Goal: Information Seeking & Learning: Check status

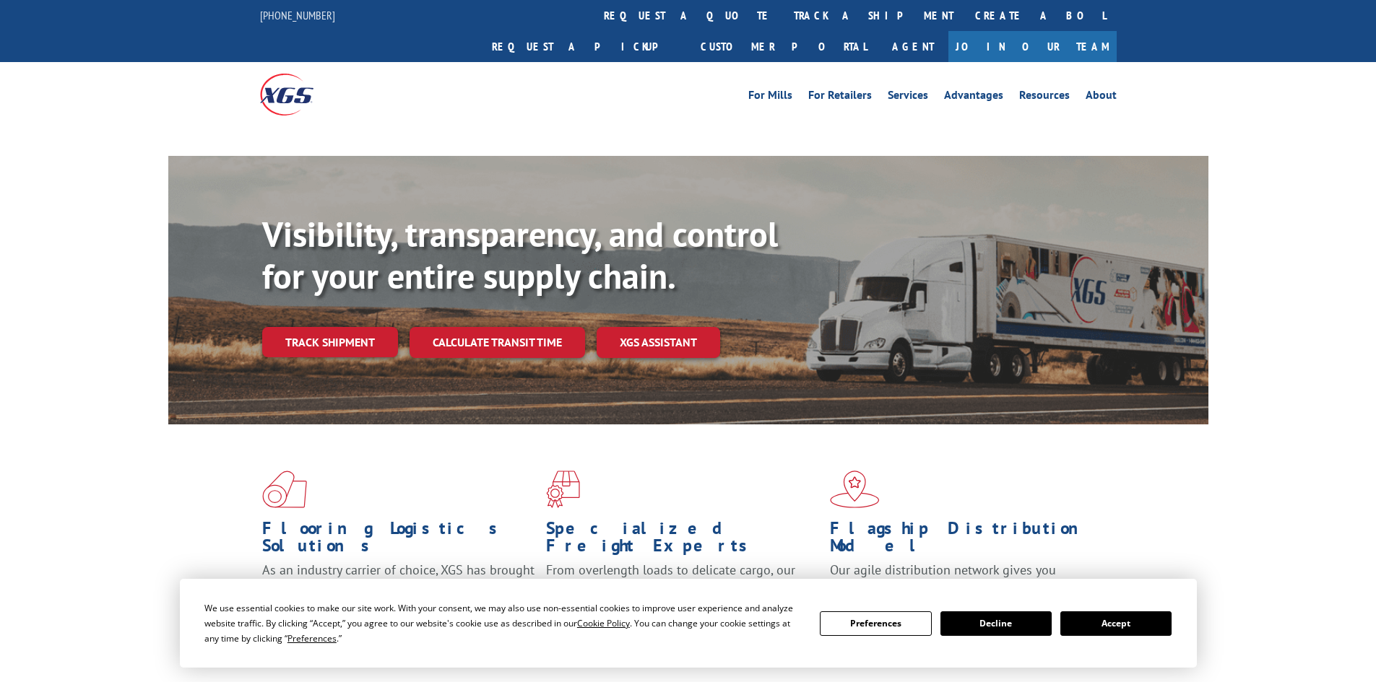
click at [783, 14] on link "track a shipment" at bounding box center [873, 15] width 181 height 31
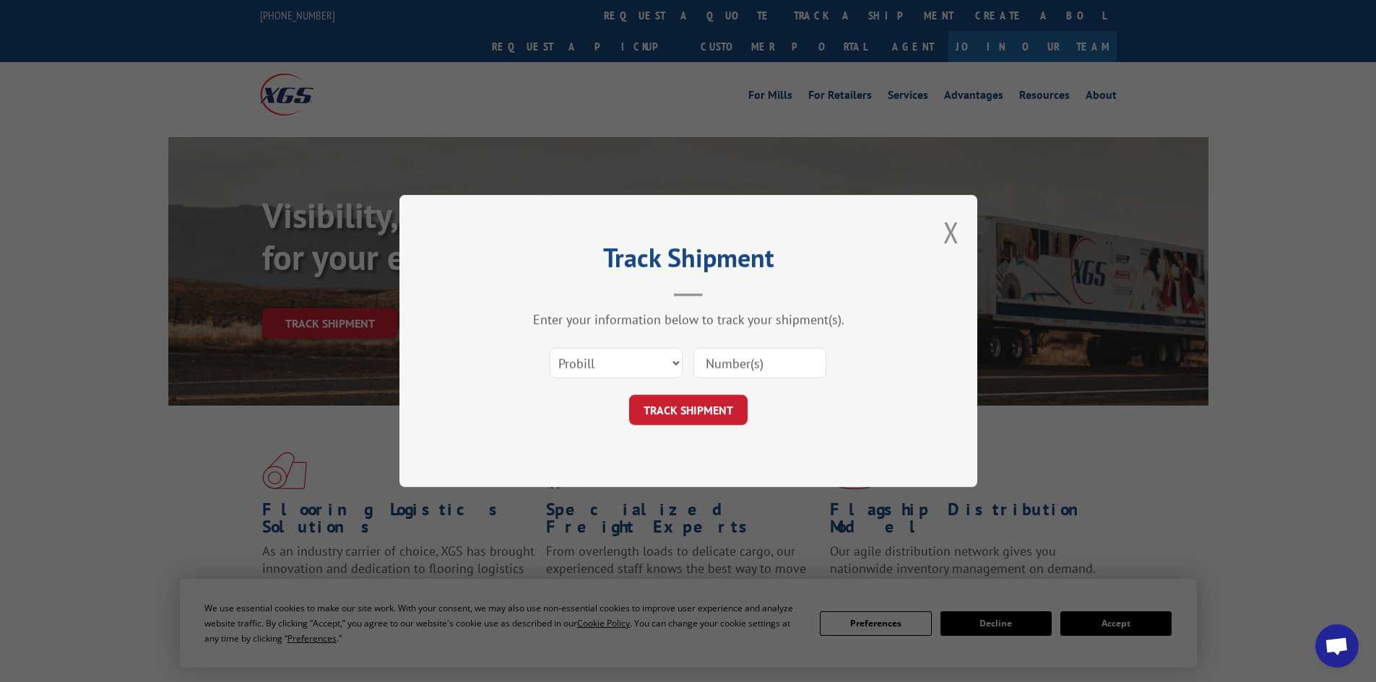
click at [652, 351] on select "Select category... Probill BOL PO" at bounding box center [616, 363] width 133 height 30
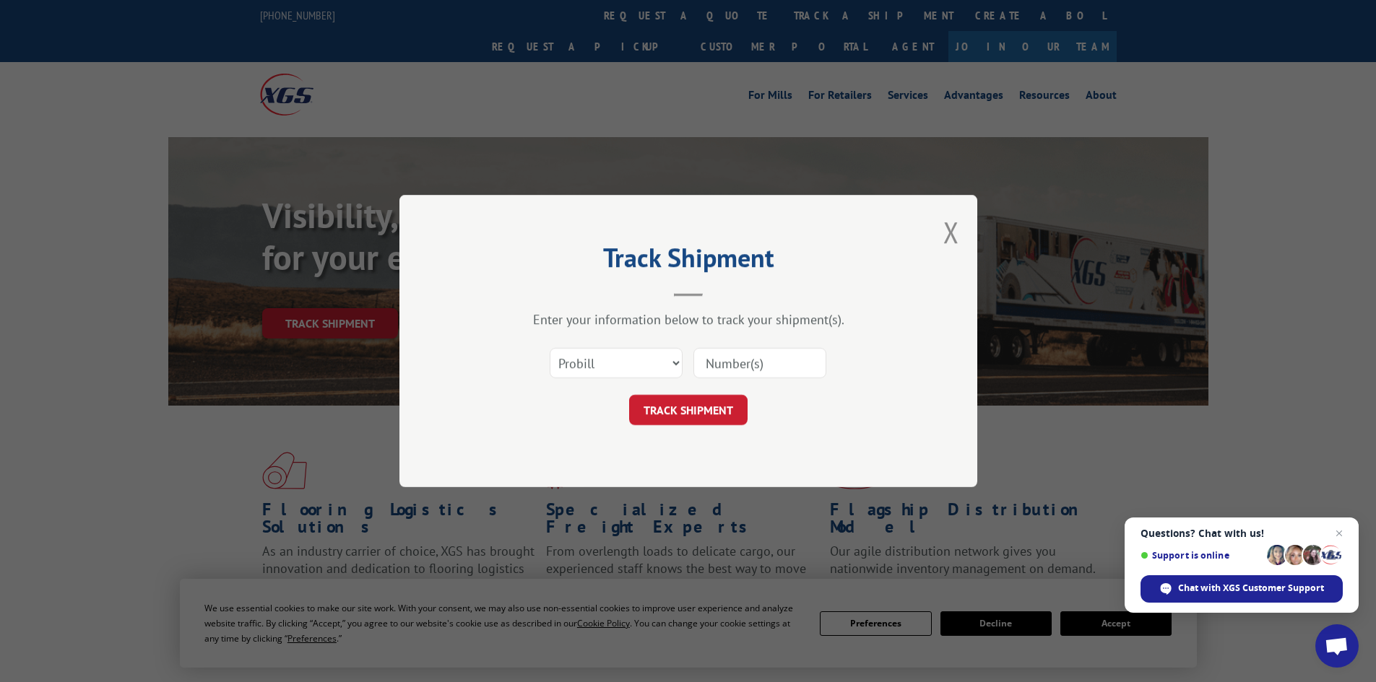
select select "bol"
click at [550, 348] on select "Select category... Probill BOL PO" at bounding box center [616, 363] width 133 height 30
click at [713, 367] on input at bounding box center [759, 363] width 133 height 30
paste input "471595"
type input "471595"
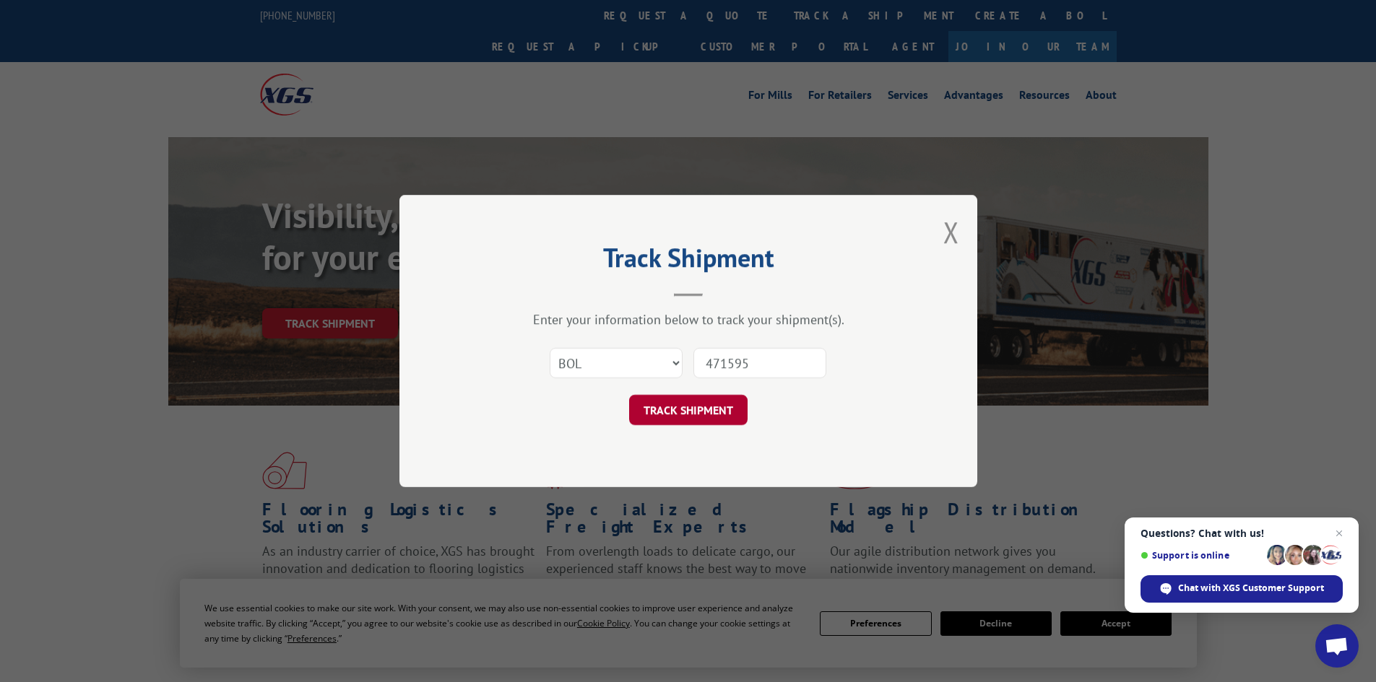
click at [704, 415] on button "TRACK SHIPMENT" at bounding box center [688, 410] width 118 height 30
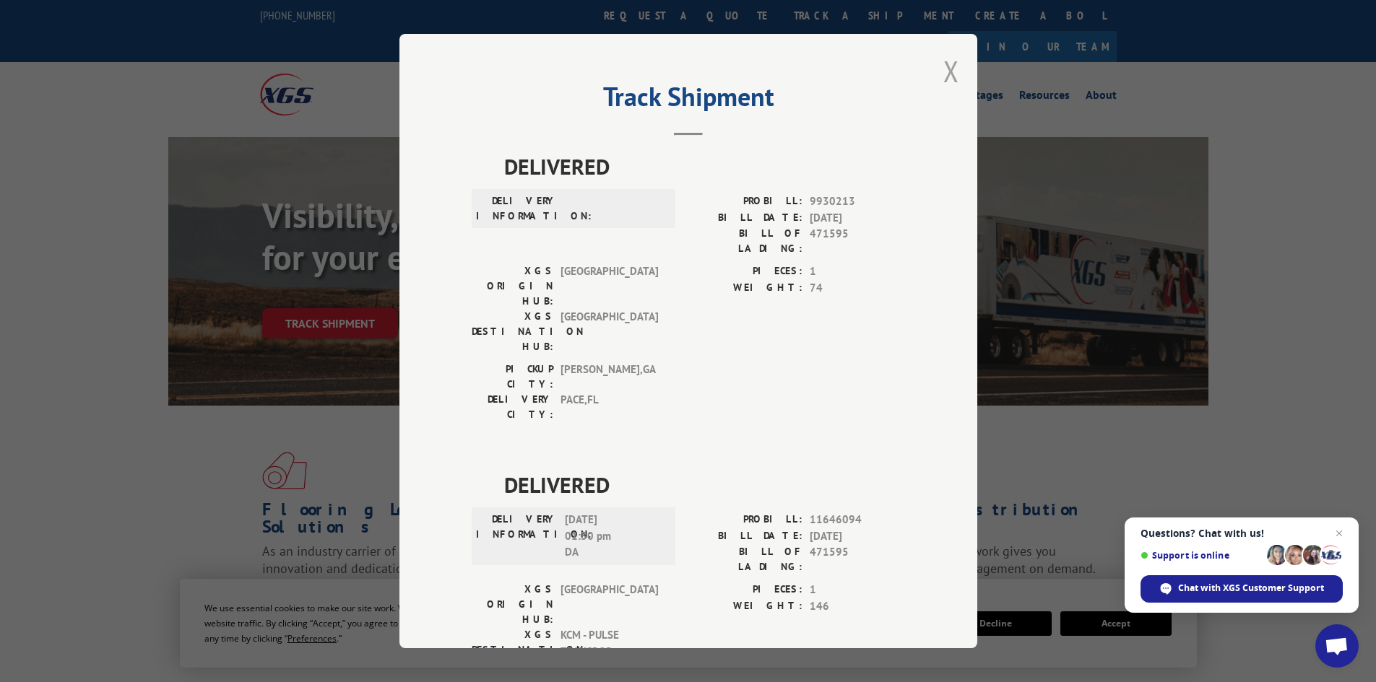
click at [945, 72] on button "Close modal" at bounding box center [951, 71] width 16 height 38
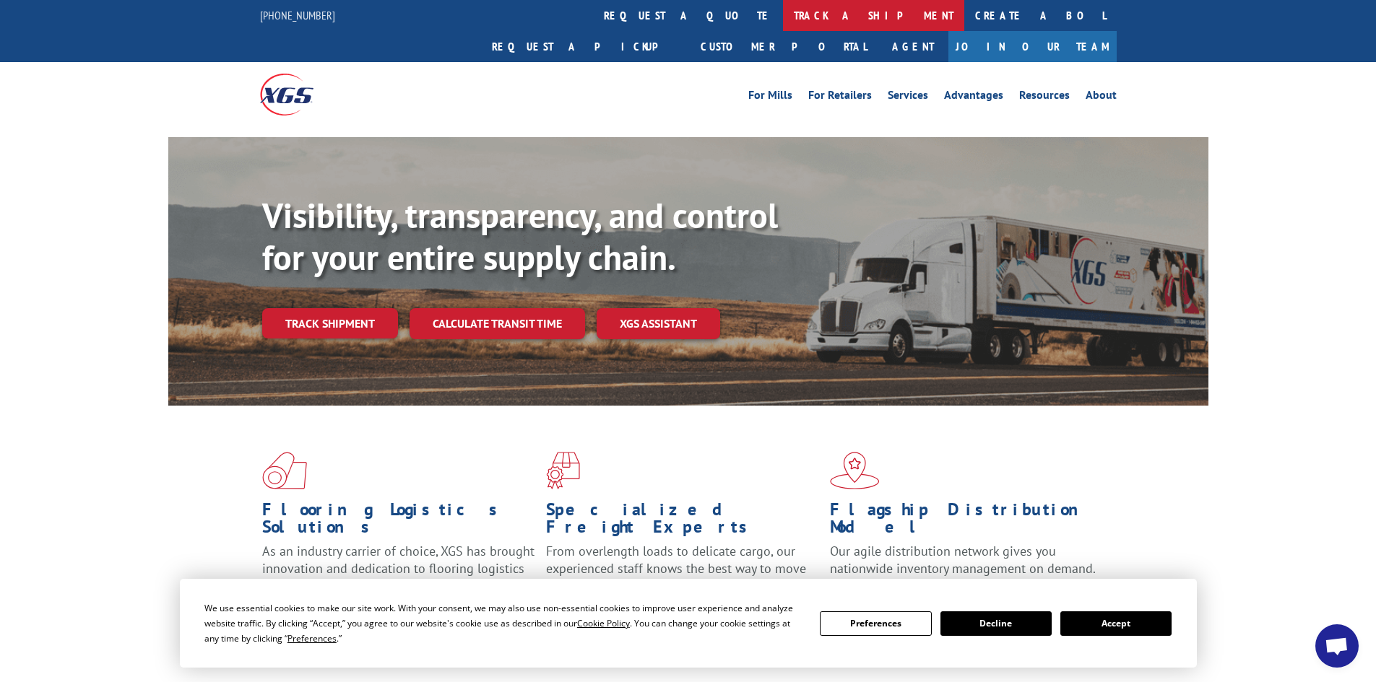
click at [783, 14] on link "track a shipment" at bounding box center [873, 15] width 181 height 31
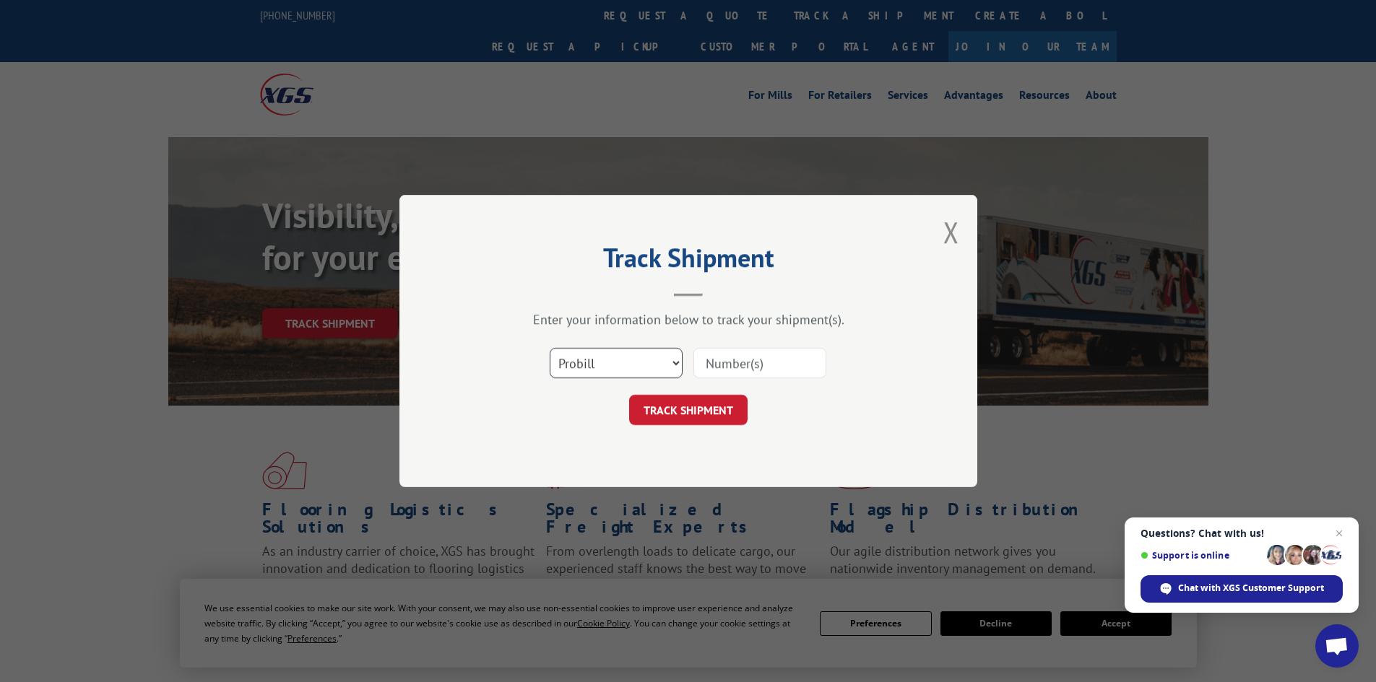
click at [670, 373] on select "Select category... Probill BOL PO" at bounding box center [616, 363] width 133 height 30
select select "bol"
click at [550, 348] on select "Select category... Probill BOL PO" at bounding box center [616, 363] width 133 height 30
click at [713, 354] on input at bounding box center [759, 363] width 133 height 30
paste input "7045825"
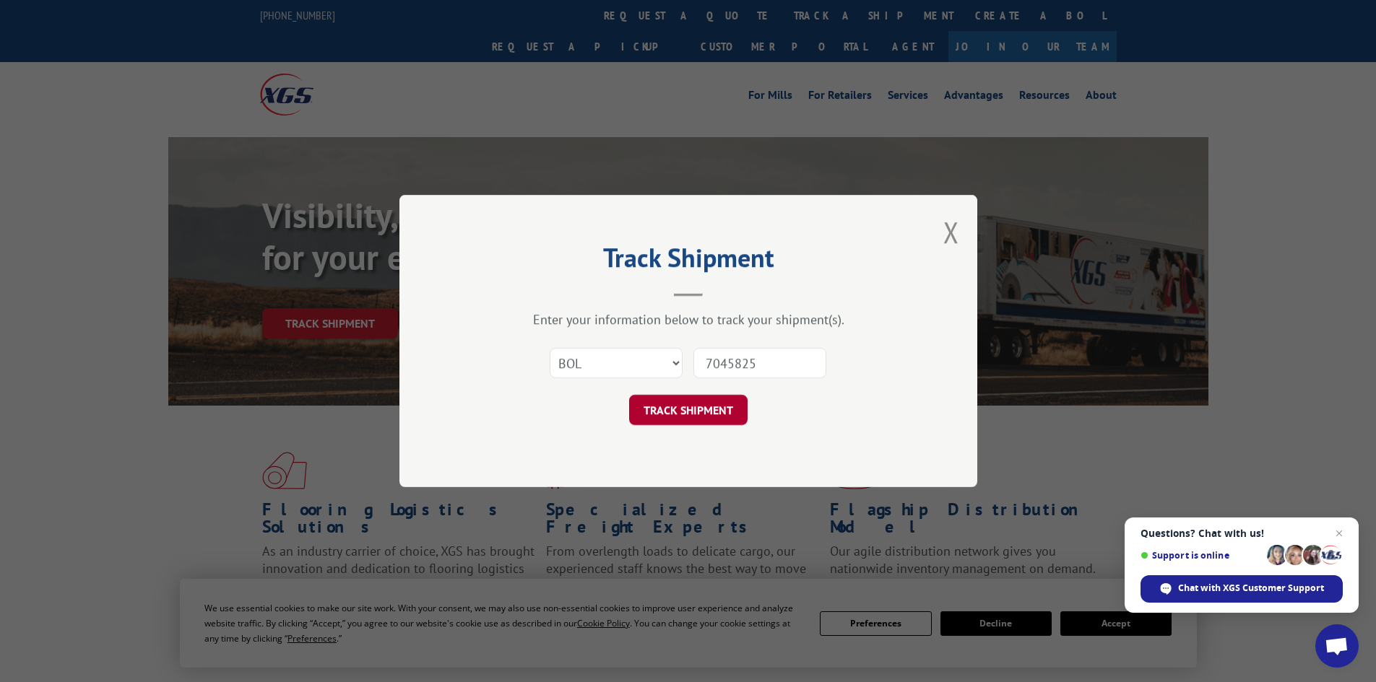
type input "7045825"
click at [679, 413] on button "TRACK SHIPMENT" at bounding box center [688, 410] width 118 height 30
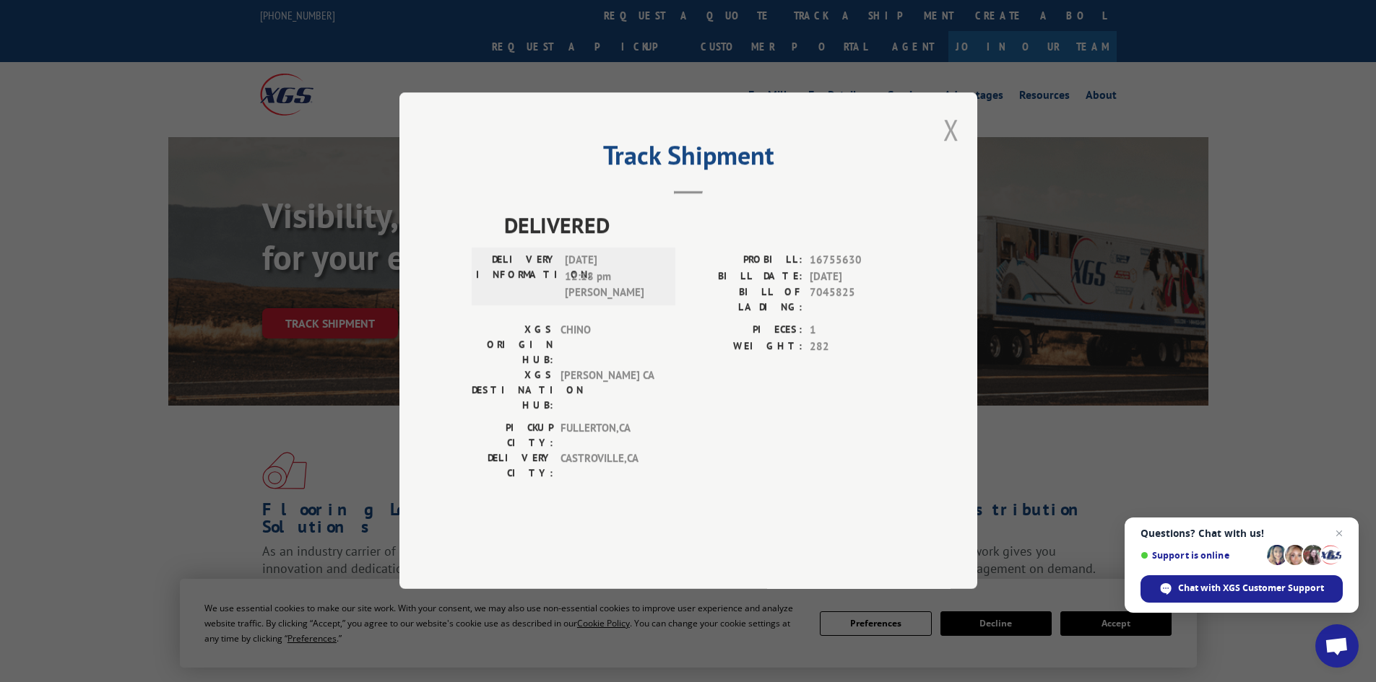
click at [950, 149] on button "Close modal" at bounding box center [951, 129] width 16 height 38
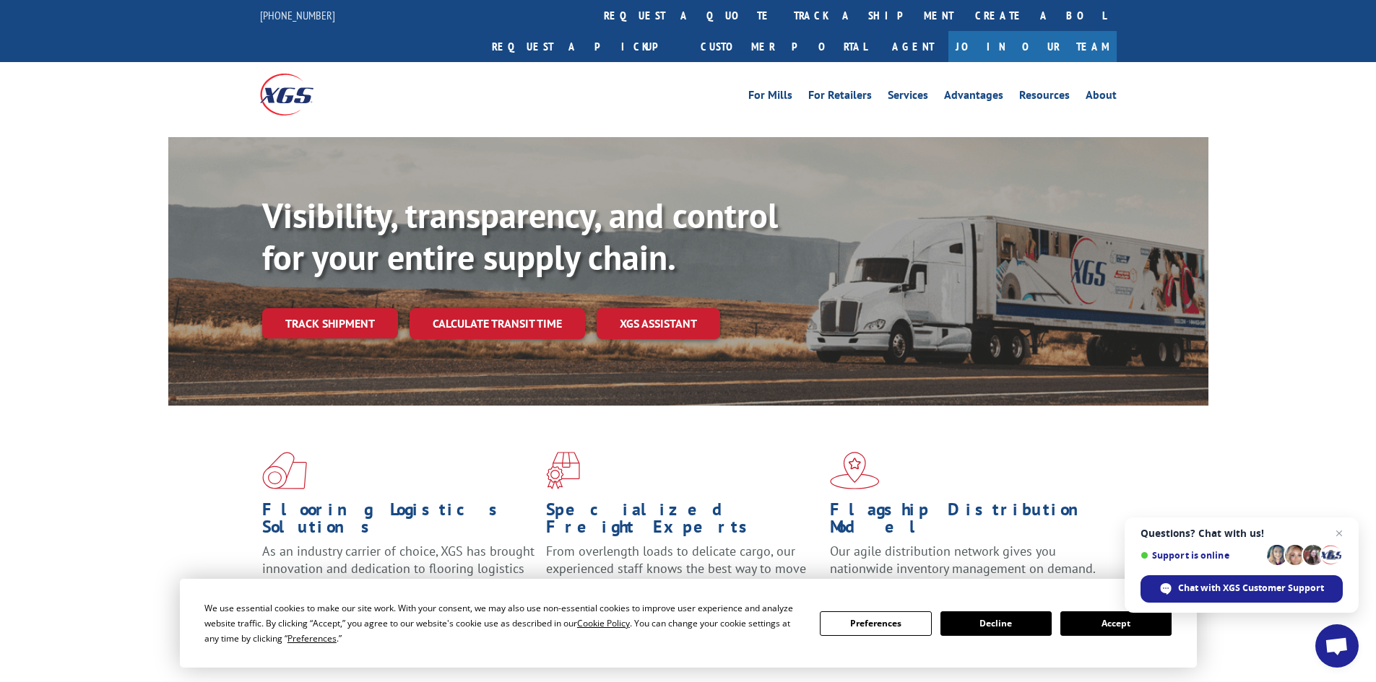
drag, startPoint x: 1092, startPoint y: 616, endPoint x: 1072, endPoint y: 565, distance: 54.4
click at [1092, 614] on button "Accept" at bounding box center [1115, 624] width 111 height 25
